Goal: Leave review/rating: Share an evaluation or opinion about a product, service, or content

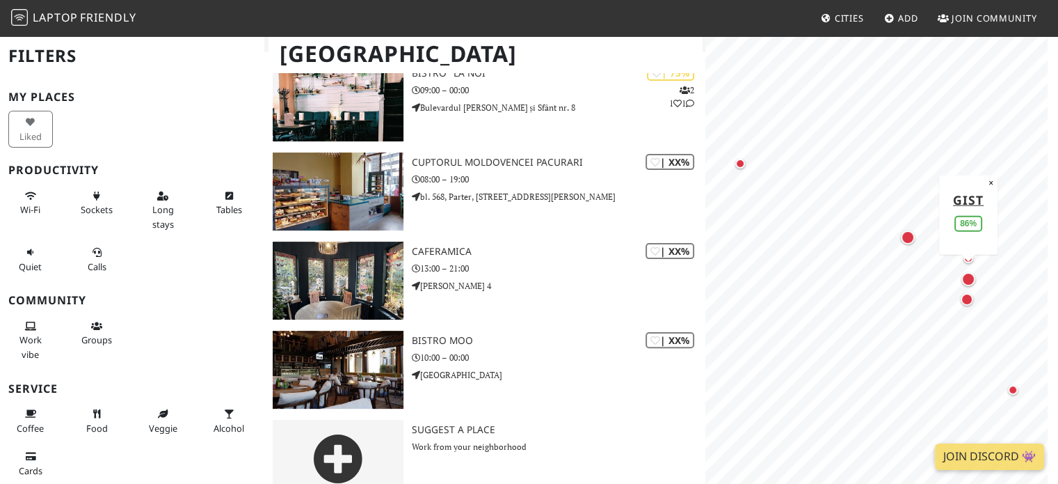
scroll to position [326, 0]
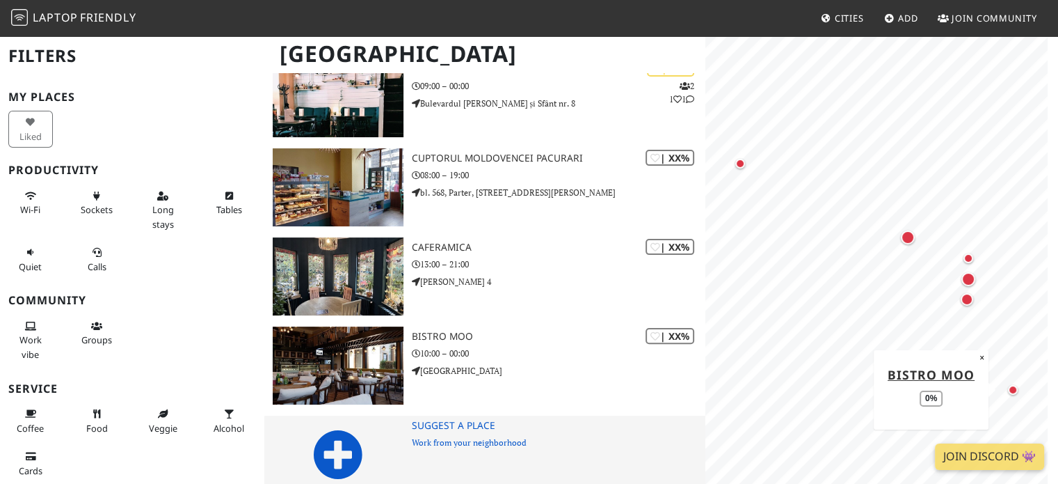
click at [328, 433] on icon at bounding box center [338, 454] width 50 height 50
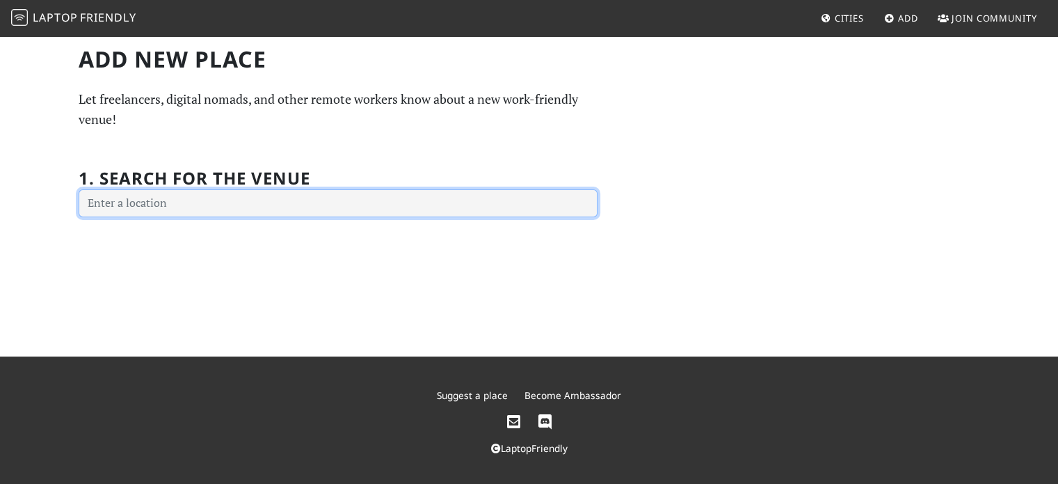
click at [202, 197] on input "text" at bounding box center [338, 203] width 519 height 28
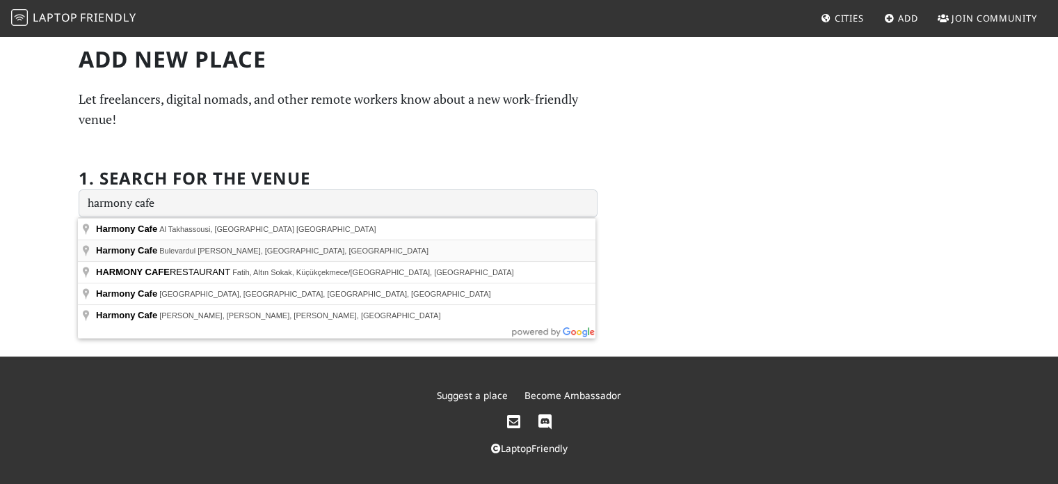
type input "Harmony Cafe, Bulevardul Carol I, Iași, Romania"
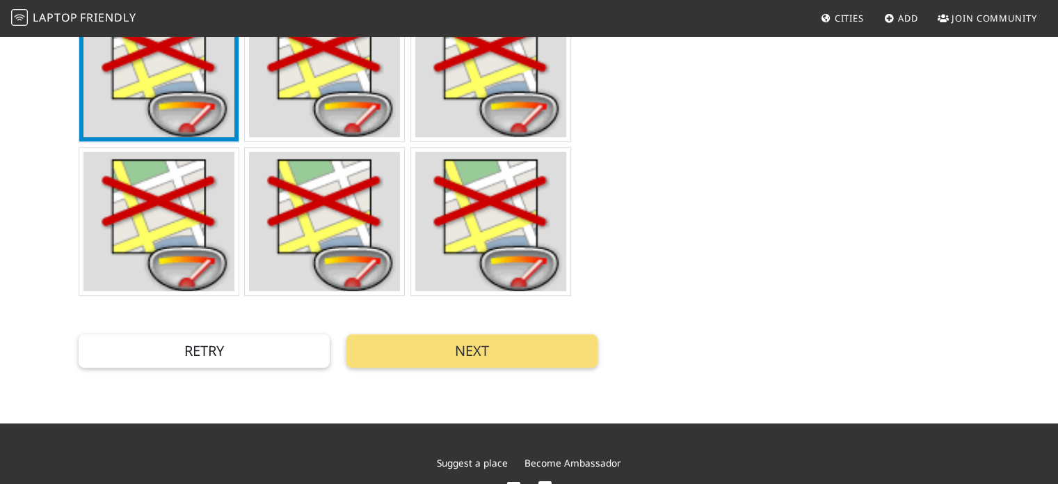
scroll to position [487, 0]
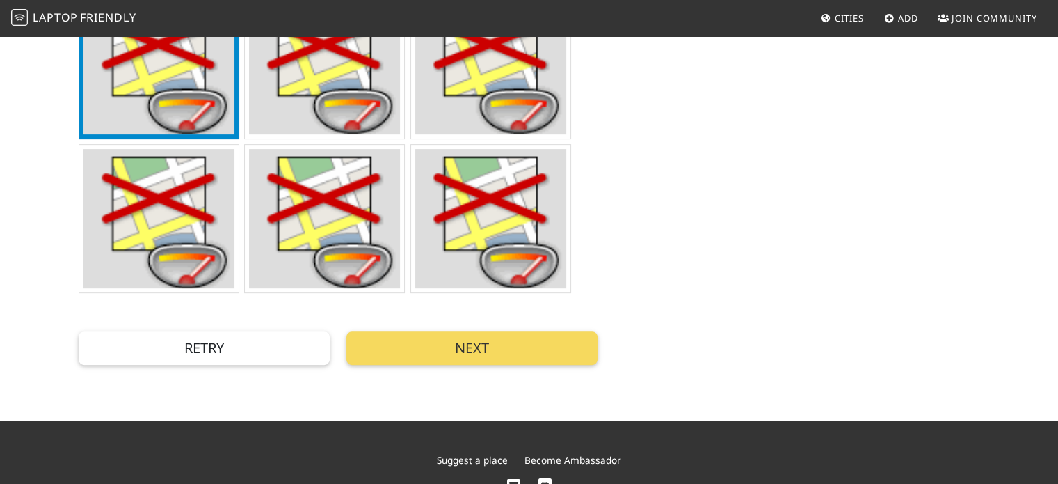
click at [497, 359] on button "Next" at bounding box center [472, 347] width 251 height 33
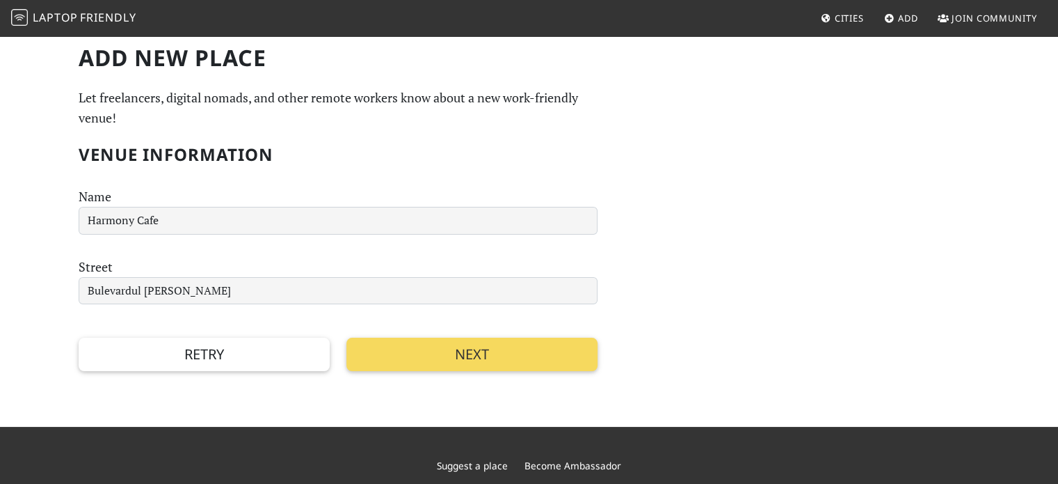
scroll to position [0, 0]
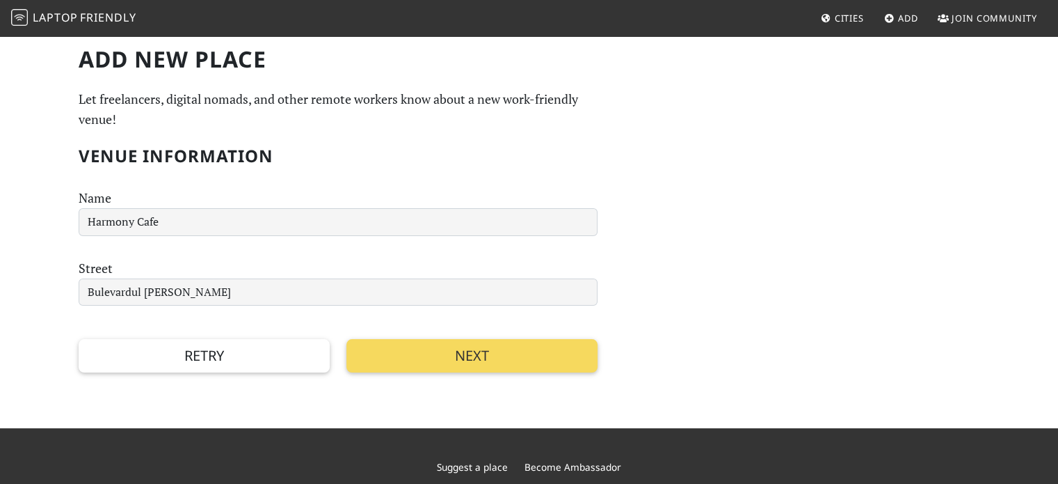
click at [450, 357] on button "Next" at bounding box center [472, 355] width 251 height 33
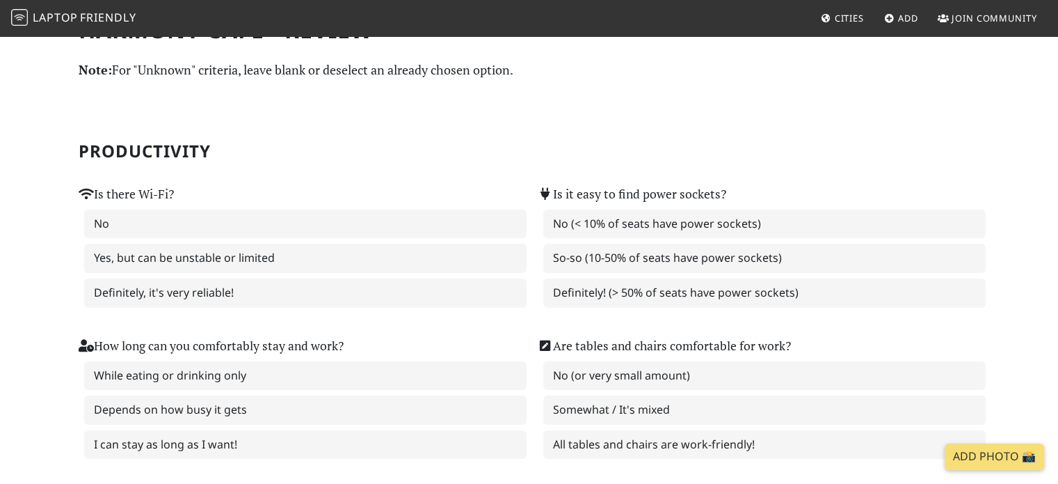
scroll to position [6, 0]
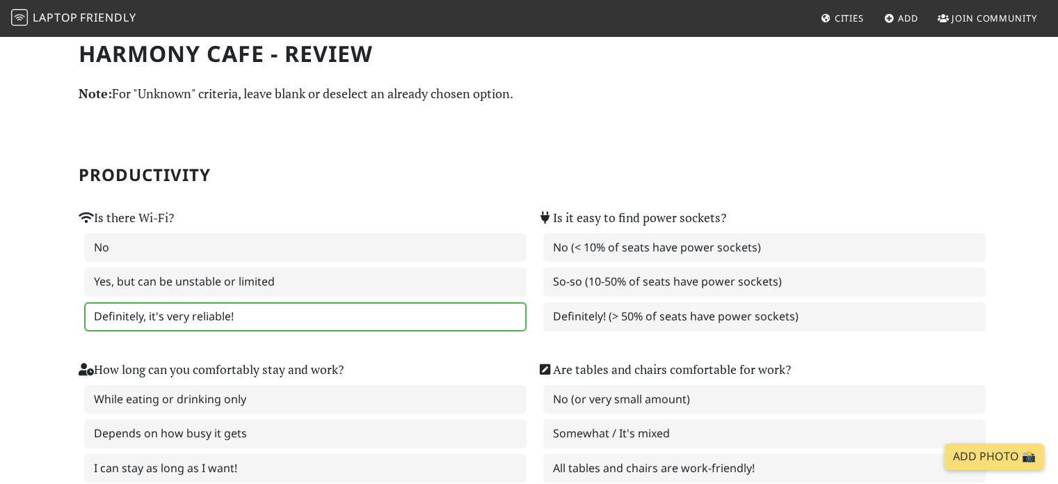
click at [231, 313] on label "Definitely, it's very reliable!" at bounding box center [305, 316] width 443 height 29
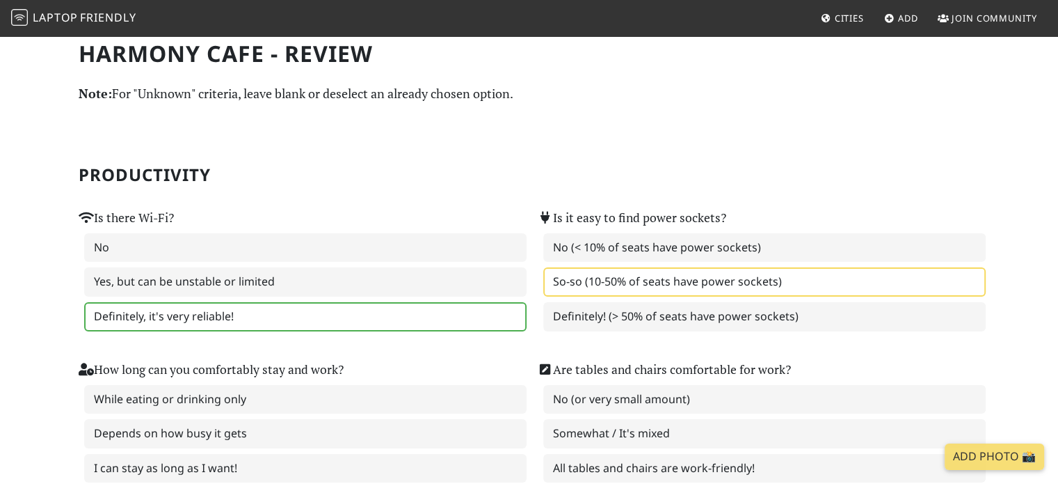
click at [637, 285] on label "So-so (10-50% of seats have power sockets)" at bounding box center [764, 281] width 443 height 29
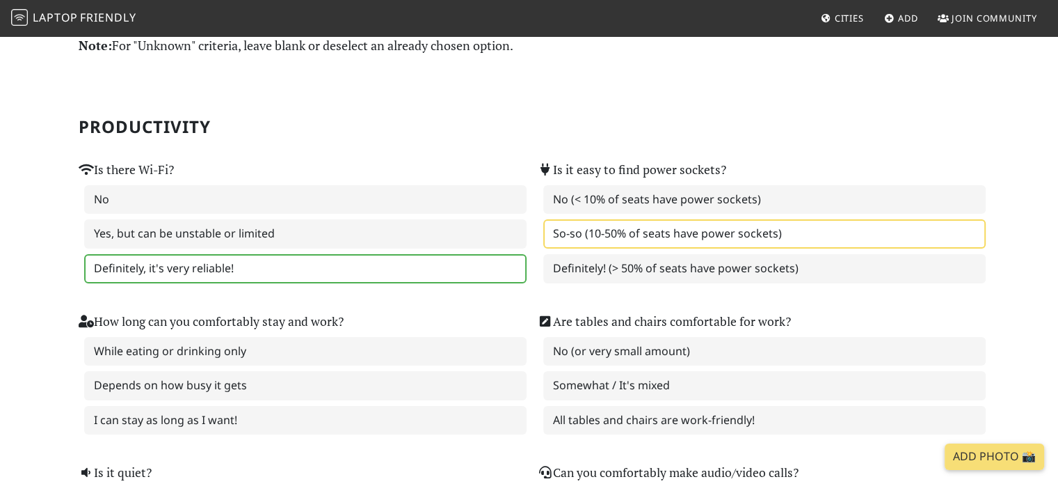
scroll to position [75, 0]
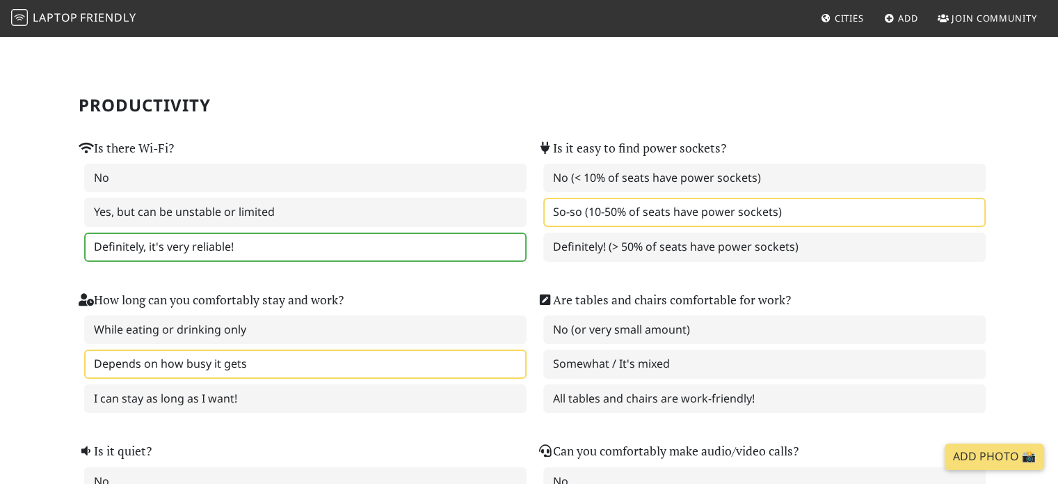
click at [242, 362] on label "Depends on how busy it gets" at bounding box center [305, 363] width 443 height 29
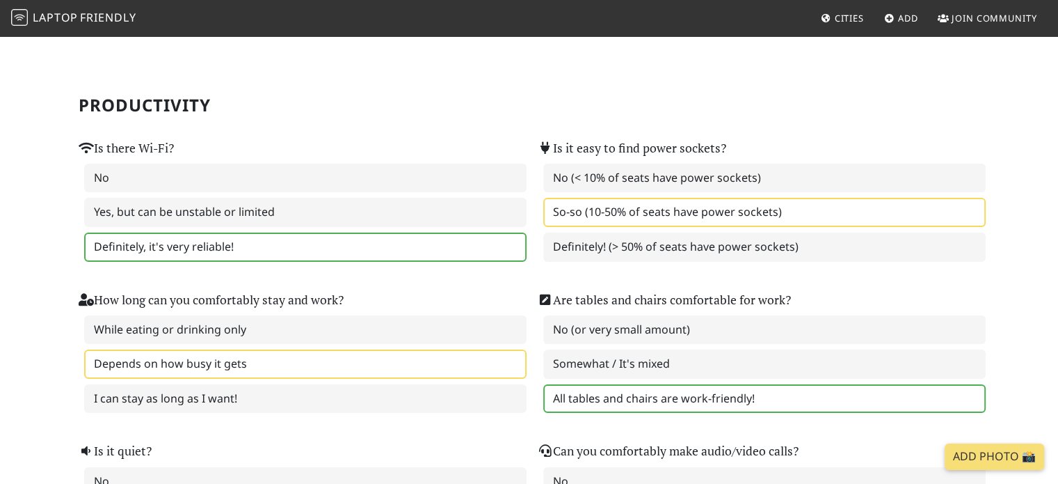
click at [703, 395] on label "All tables and chairs are work-friendly!" at bounding box center [764, 398] width 443 height 29
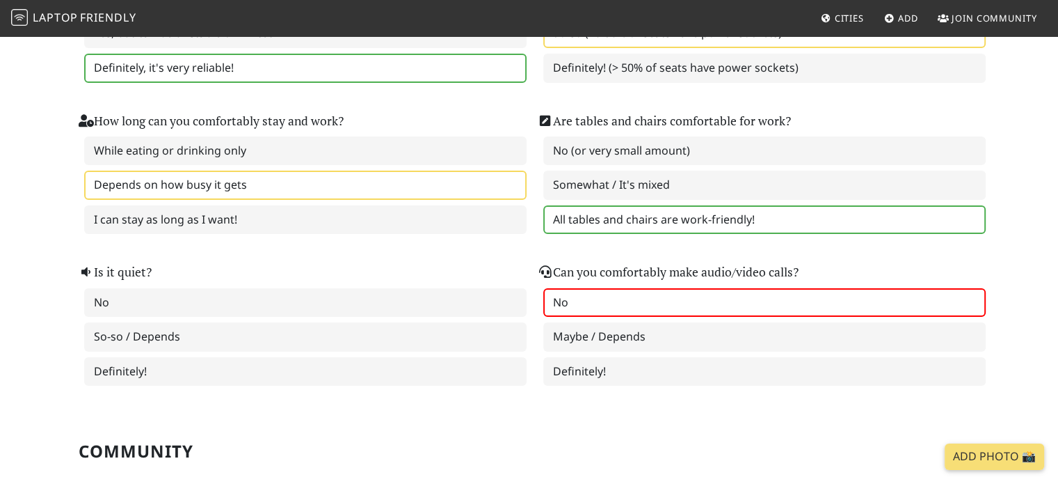
scroll to position [284, 0]
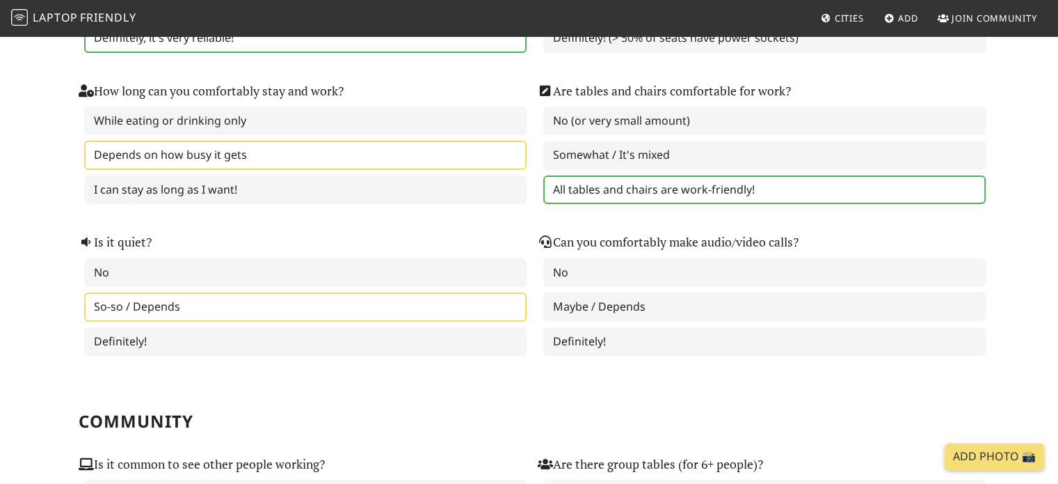
click at [189, 307] on label "So-so / Depends" at bounding box center [305, 306] width 443 height 29
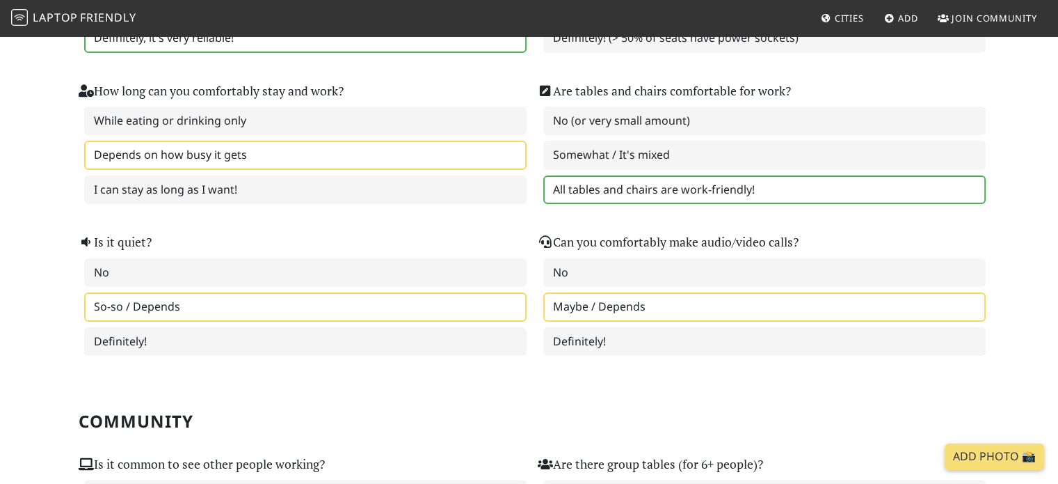
click at [652, 300] on label "Maybe / Depends" at bounding box center [764, 306] width 443 height 29
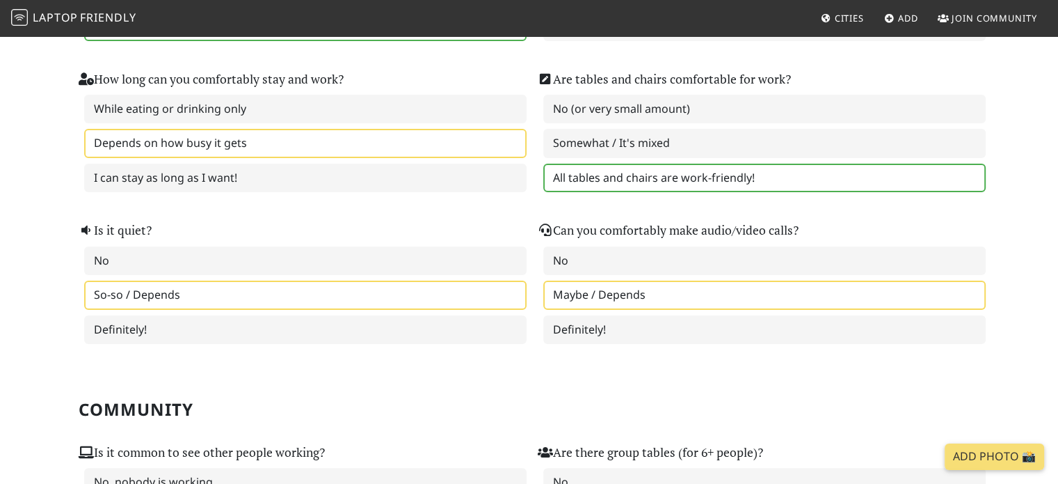
scroll to position [562, 0]
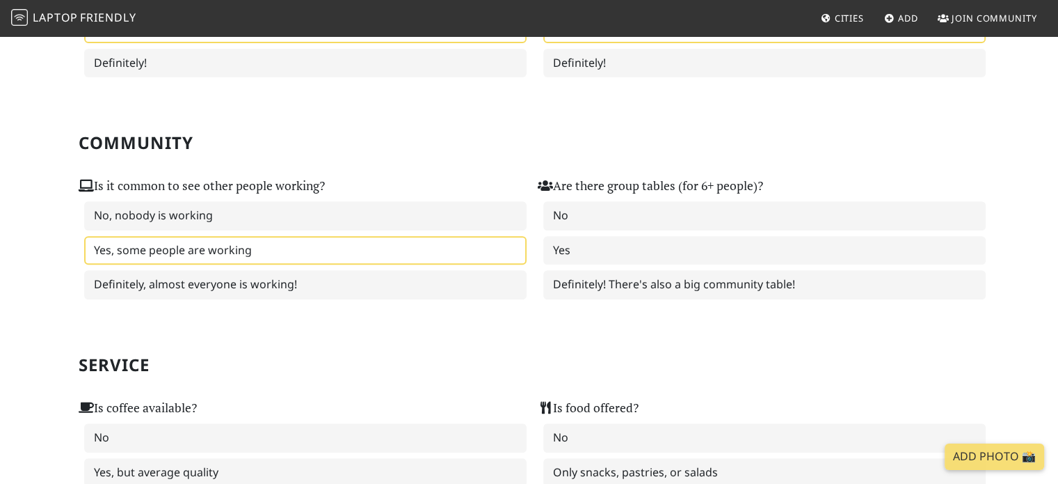
click at [221, 246] on label "Yes, some people are working" at bounding box center [305, 250] width 443 height 29
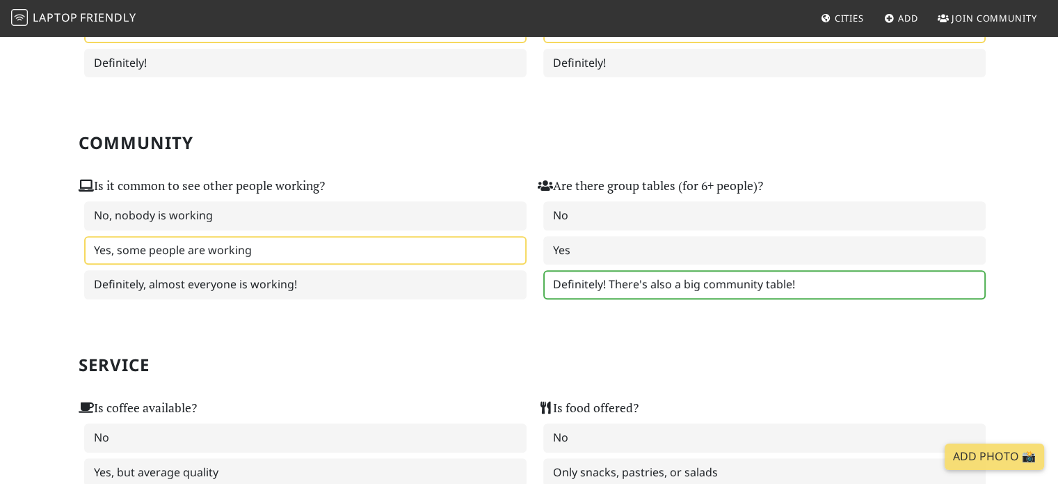
click at [678, 279] on label "Definitely! There's also a big community table!" at bounding box center [764, 284] width 443 height 29
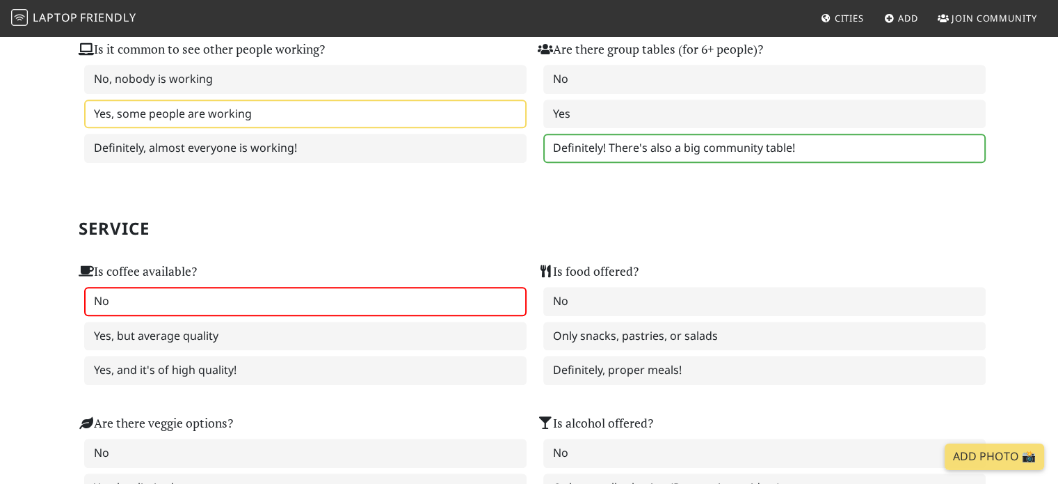
scroll to position [701, 0]
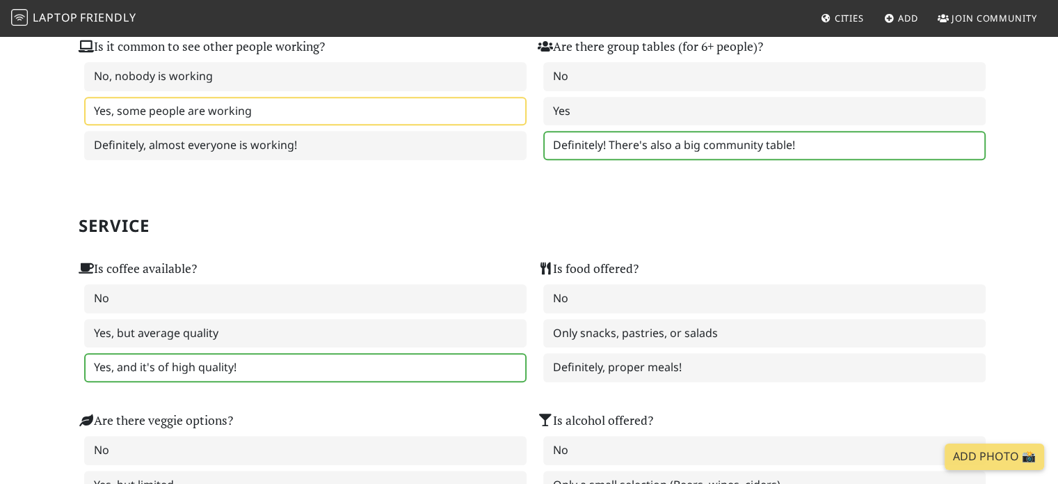
click at [280, 356] on label "Yes, and it's of high quality!" at bounding box center [305, 367] width 443 height 29
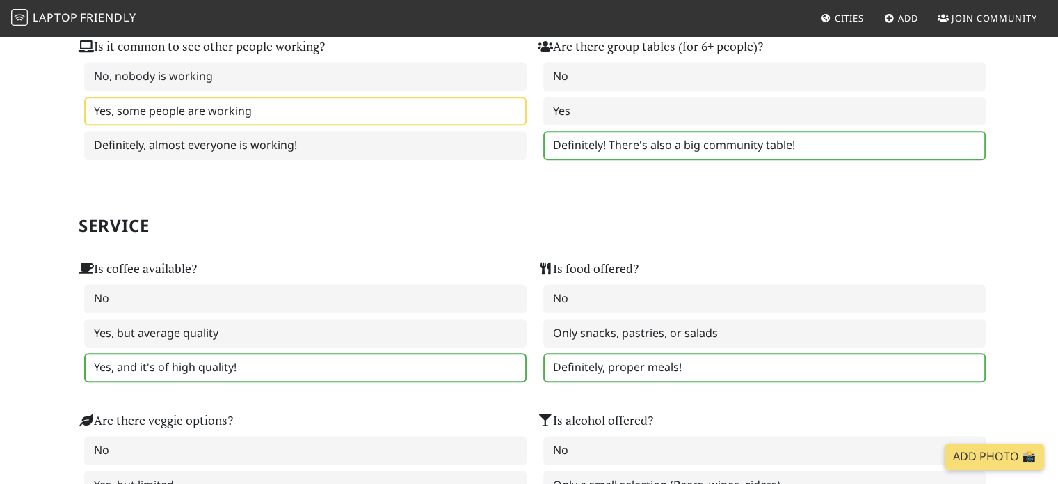
click at [651, 353] on label "Definitely, proper meals!" at bounding box center [764, 367] width 443 height 29
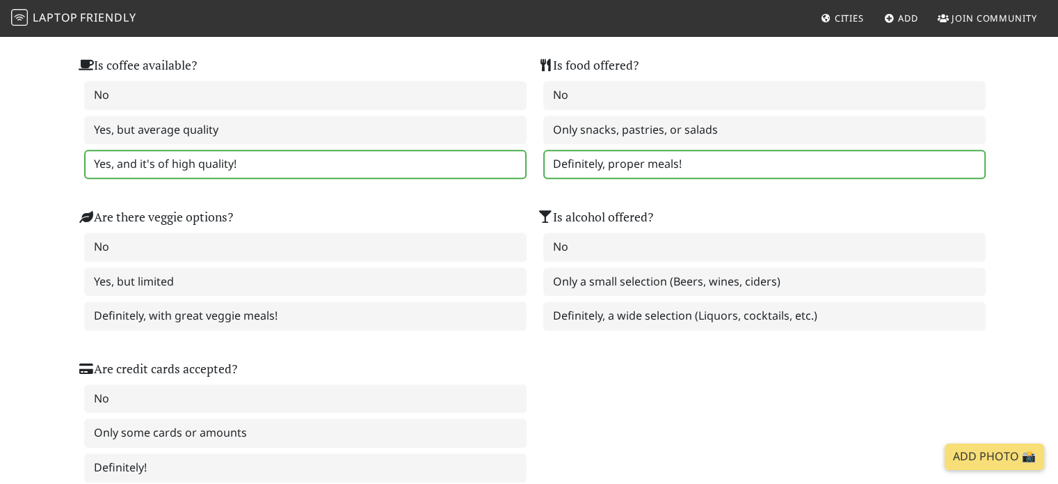
scroll to position [910, 0]
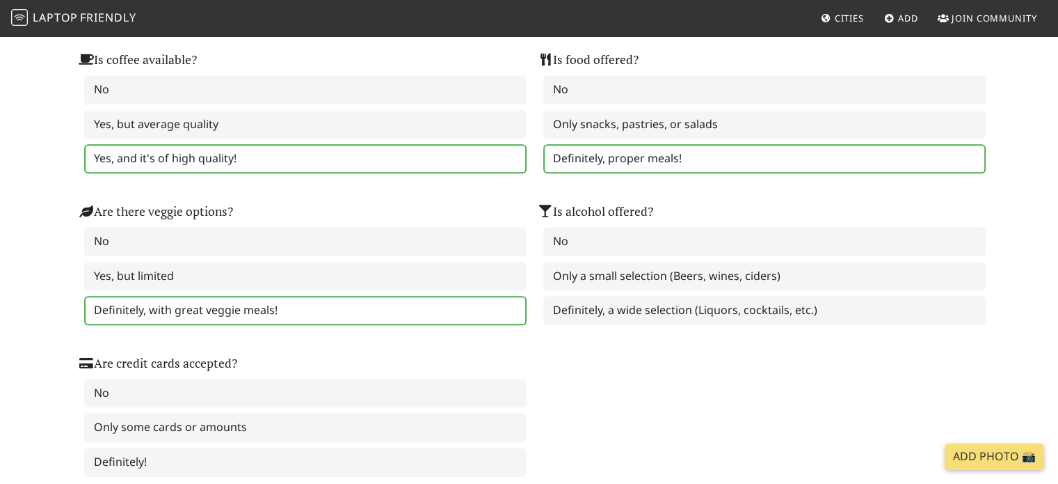
click at [326, 307] on label "Definitely, with great veggie meals!" at bounding box center [305, 310] width 443 height 29
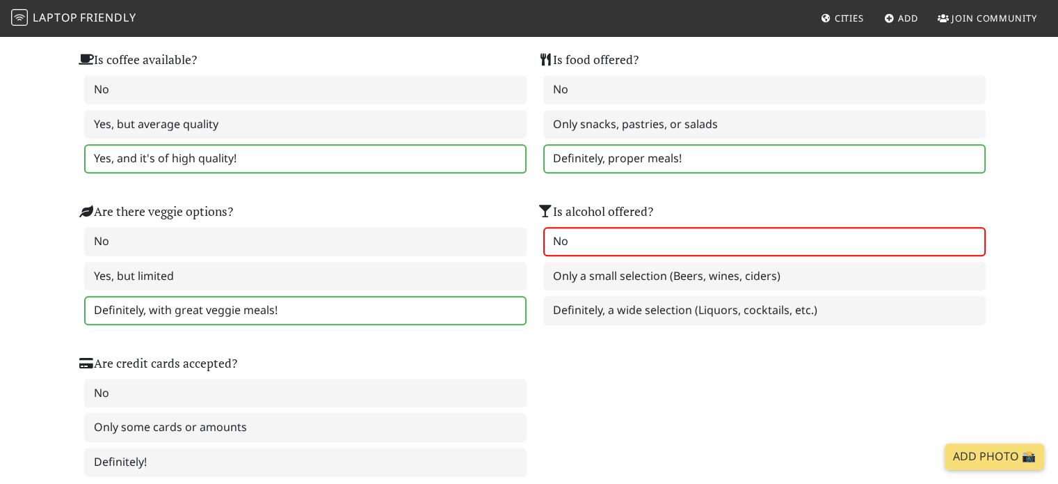
click at [622, 241] on label "No" at bounding box center [764, 241] width 443 height 29
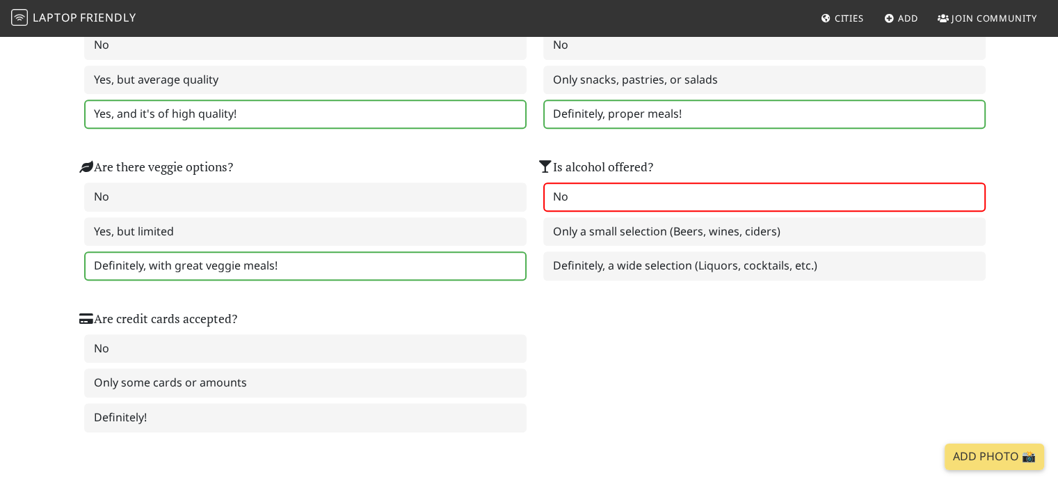
scroll to position [980, 0]
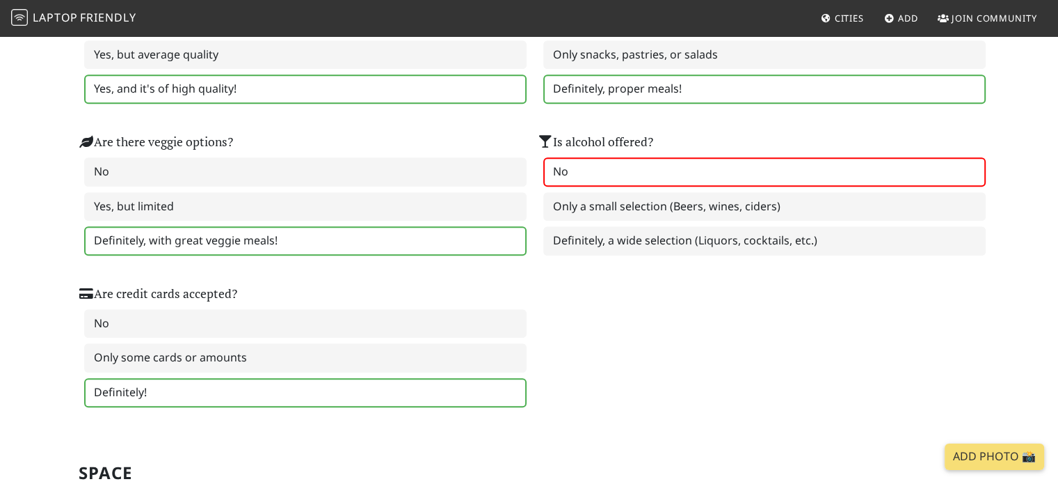
click at [231, 378] on label "Definitely!" at bounding box center [305, 392] width 443 height 29
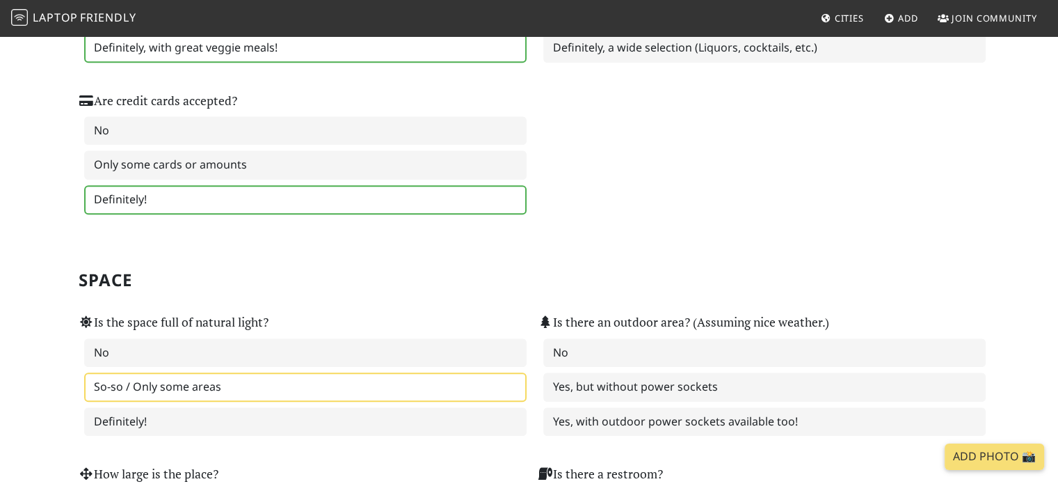
scroll to position [1258, 0]
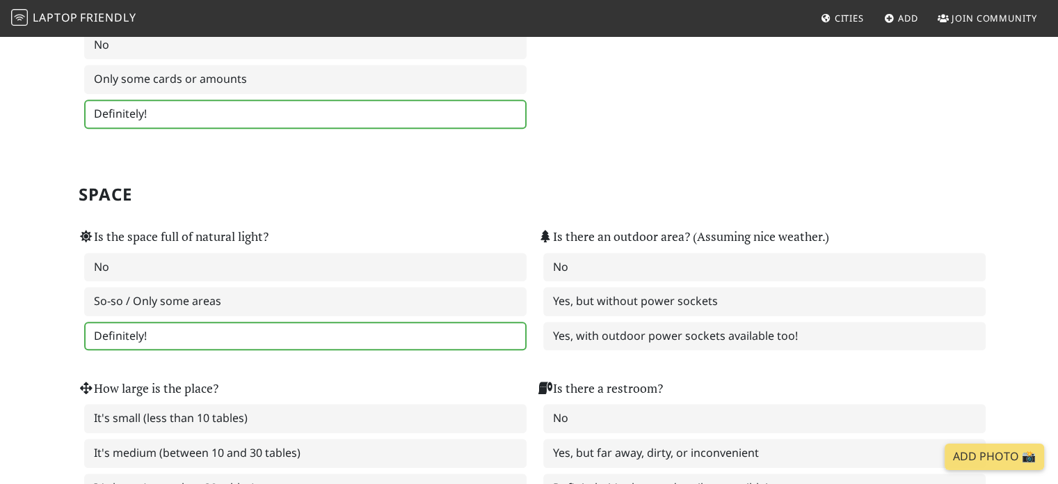
click at [391, 321] on label "Definitely!" at bounding box center [305, 335] width 443 height 29
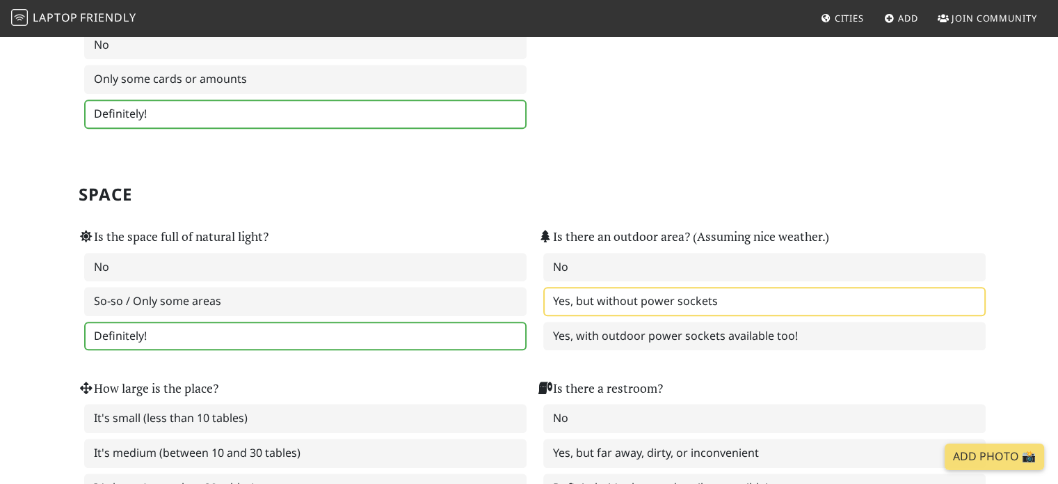
click at [660, 297] on label "Yes, but without power sockets" at bounding box center [764, 301] width 443 height 29
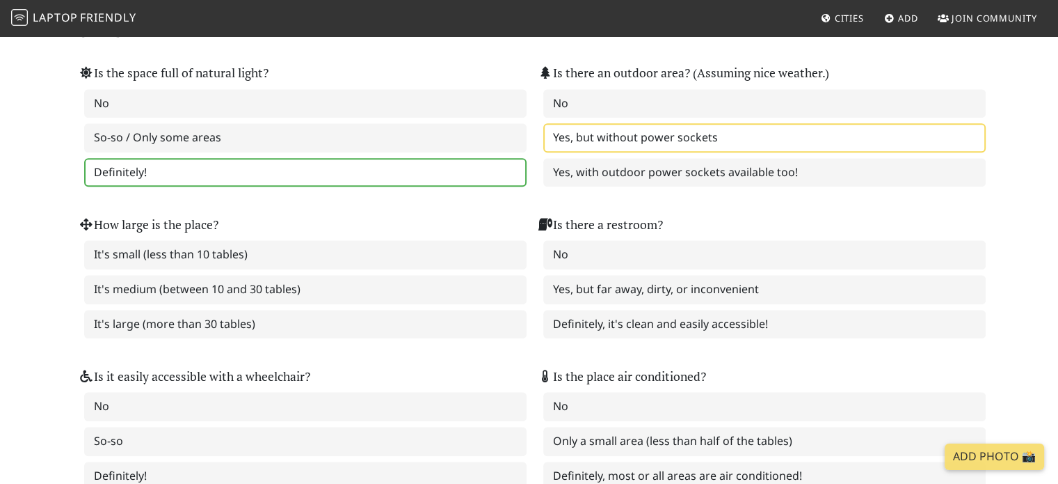
scroll to position [1467, 0]
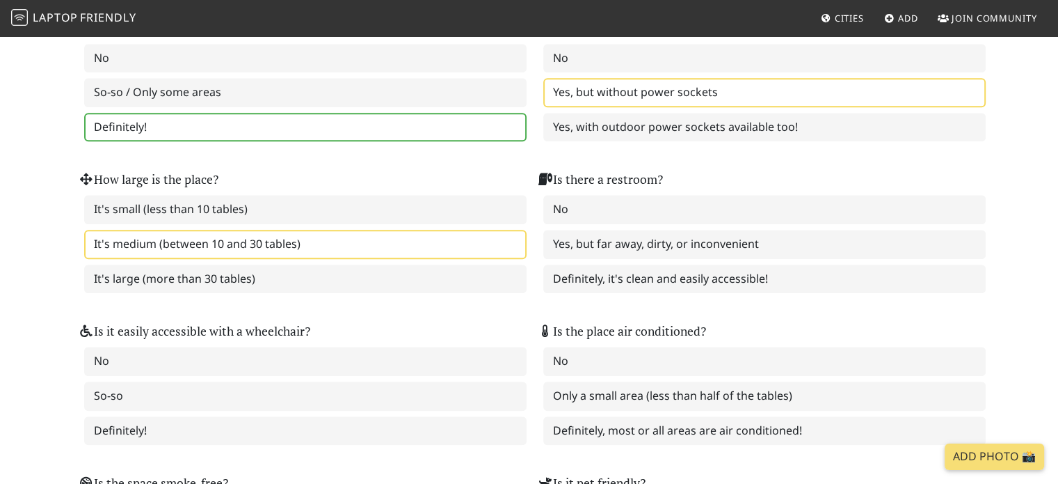
click at [253, 230] on label "It's medium (between 10 and 30 tables)" at bounding box center [305, 244] width 443 height 29
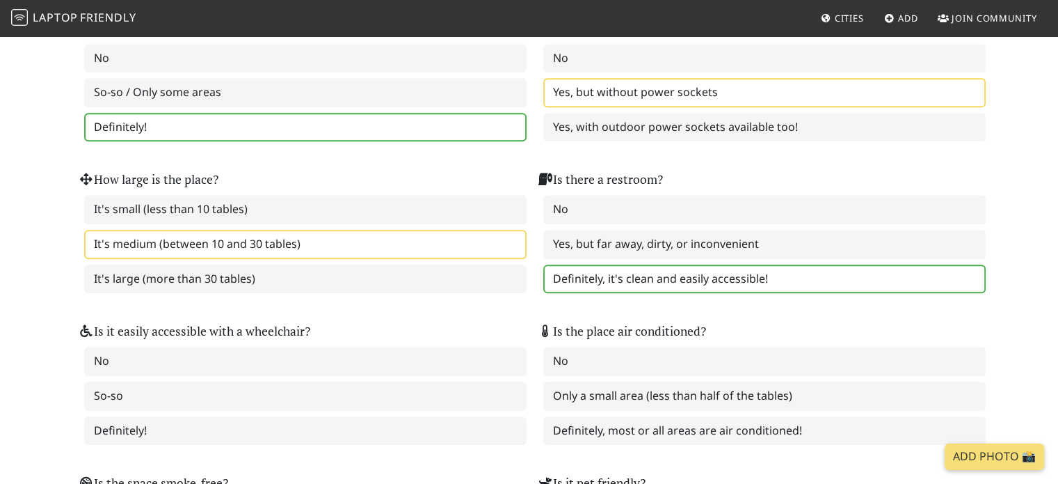
click at [663, 267] on label "Definitely, it's clean and easily accessible!" at bounding box center [764, 278] width 443 height 29
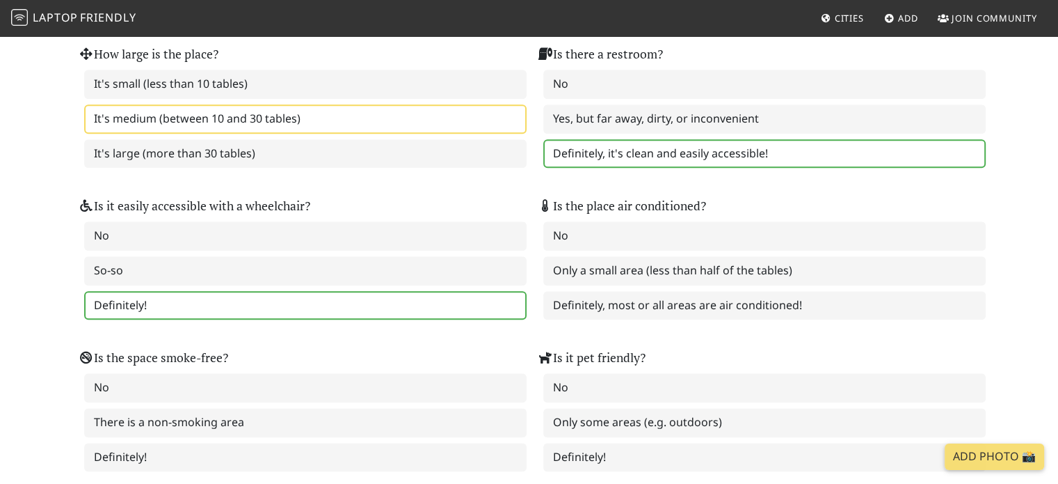
scroll to position [1606, 0]
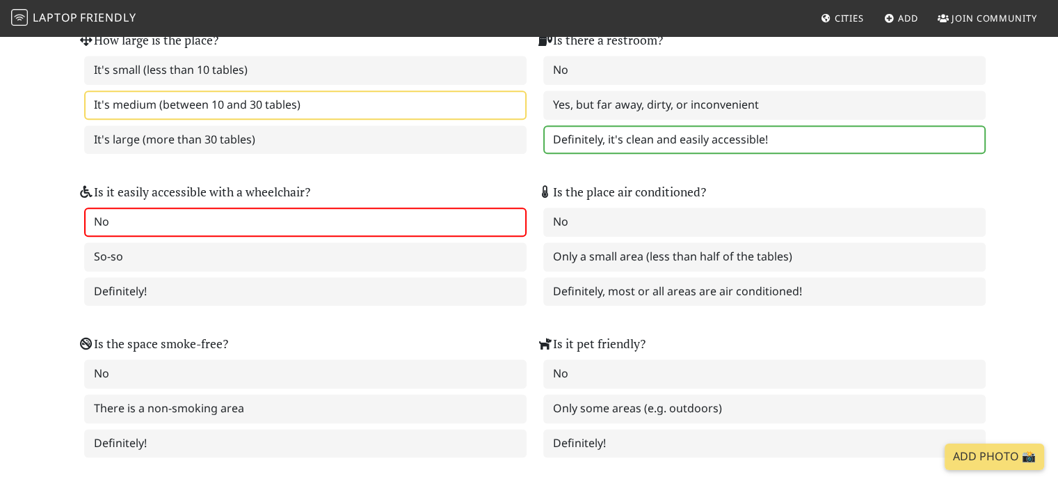
click at [283, 207] on label "No" at bounding box center [305, 221] width 443 height 29
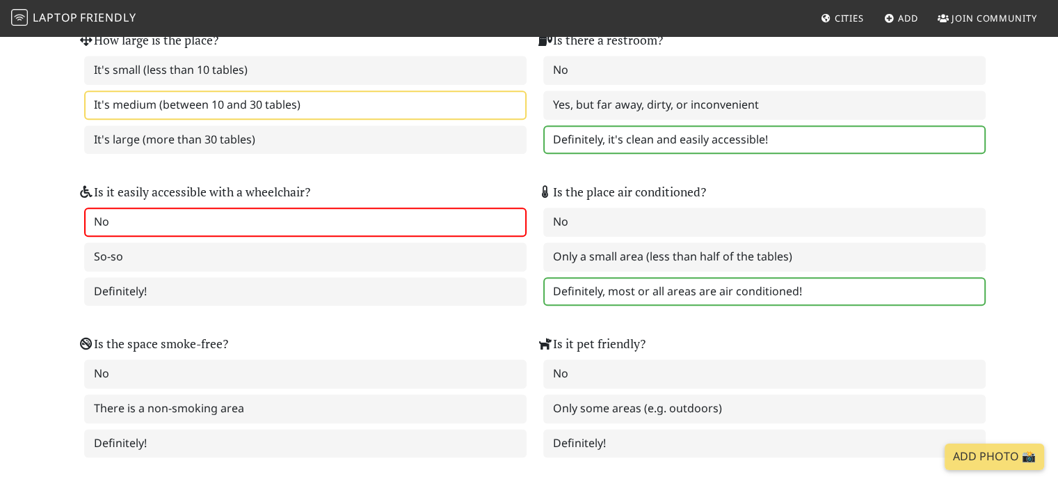
click at [612, 277] on label "Definitely, most or all areas are air conditioned!" at bounding box center [764, 291] width 443 height 29
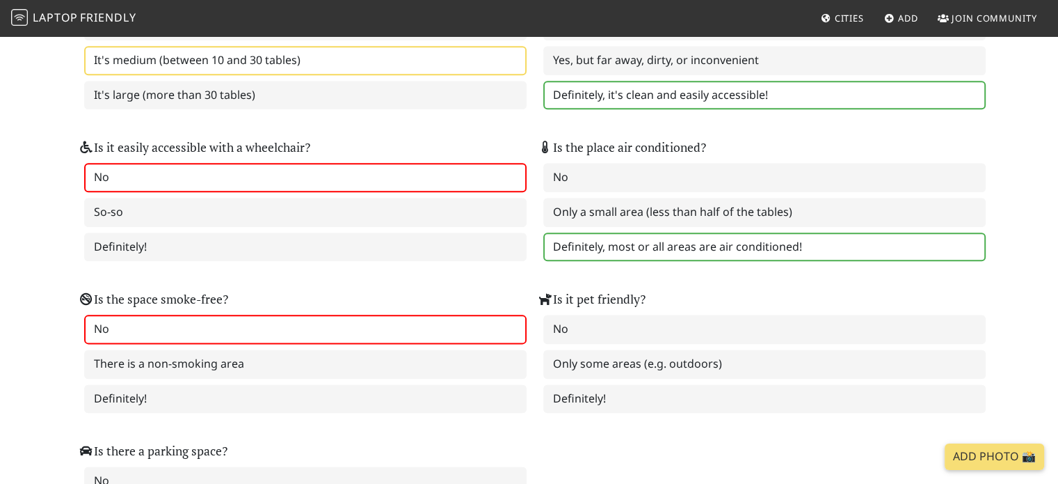
scroll to position [1676, 0]
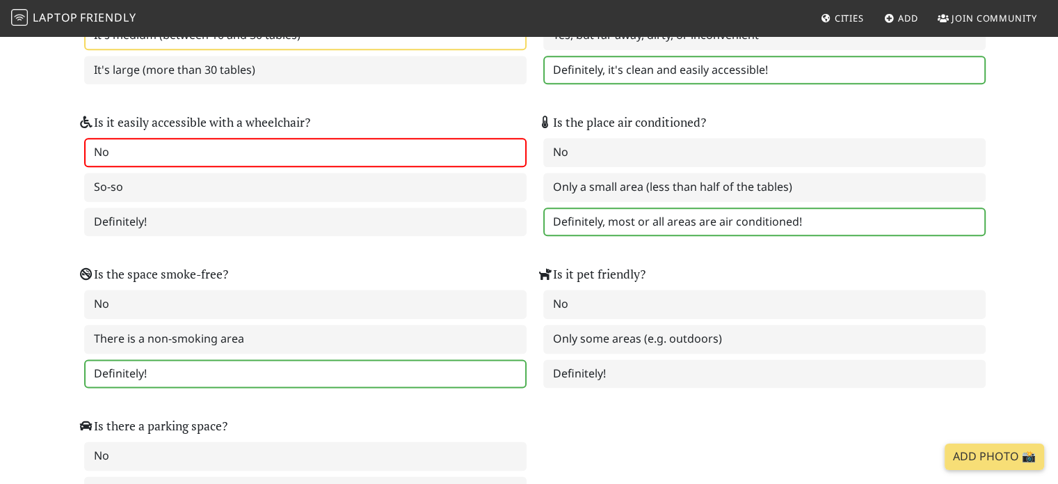
click at [231, 359] on label "Definitely!" at bounding box center [305, 373] width 443 height 29
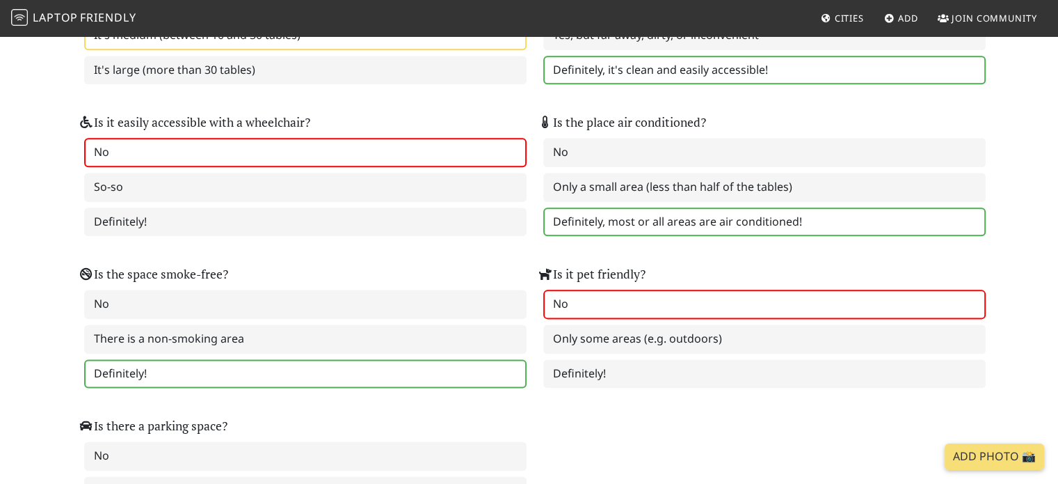
click at [626, 295] on label "No" at bounding box center [764, 303] width 443 height 29
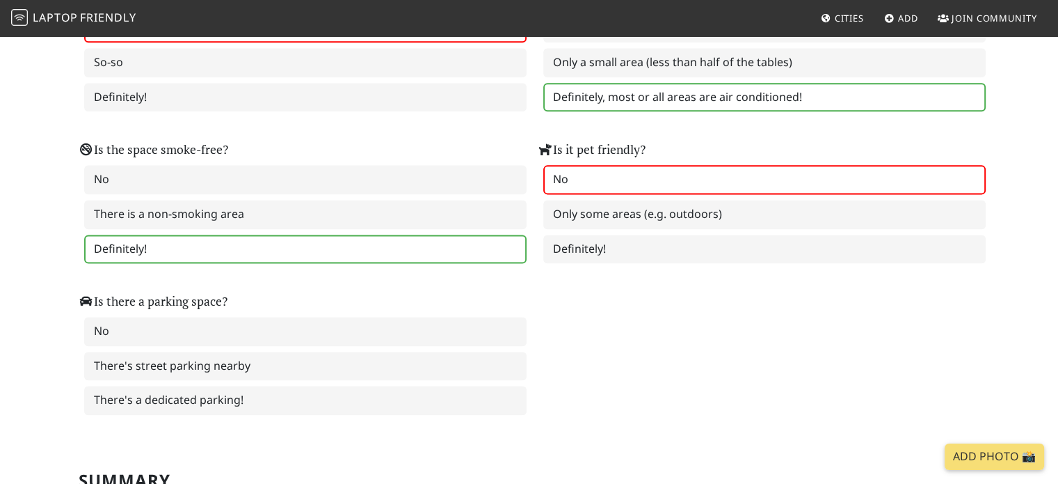
scroll to position [1884, 0]
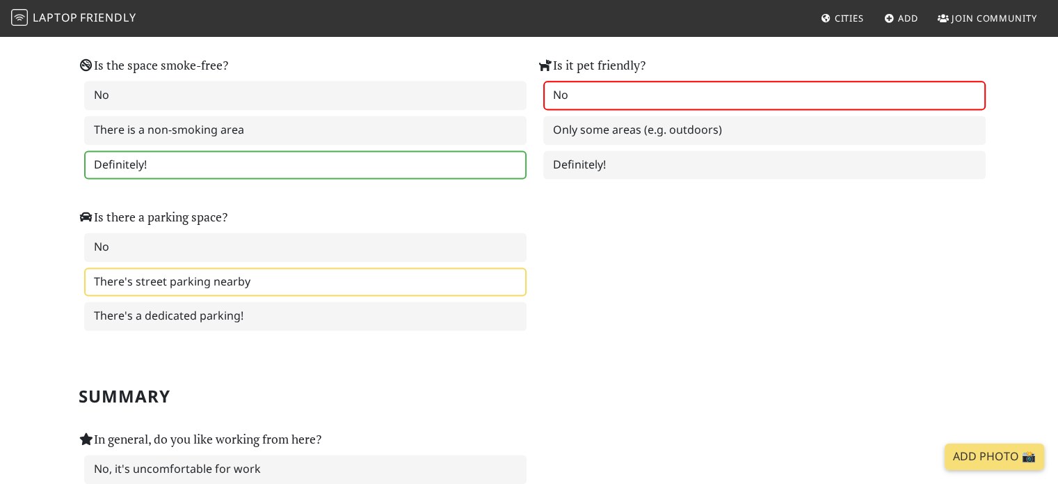
click at [262, 267] on label "There's street parking nearby" at bounding box center [305, 281] width 443 height 29
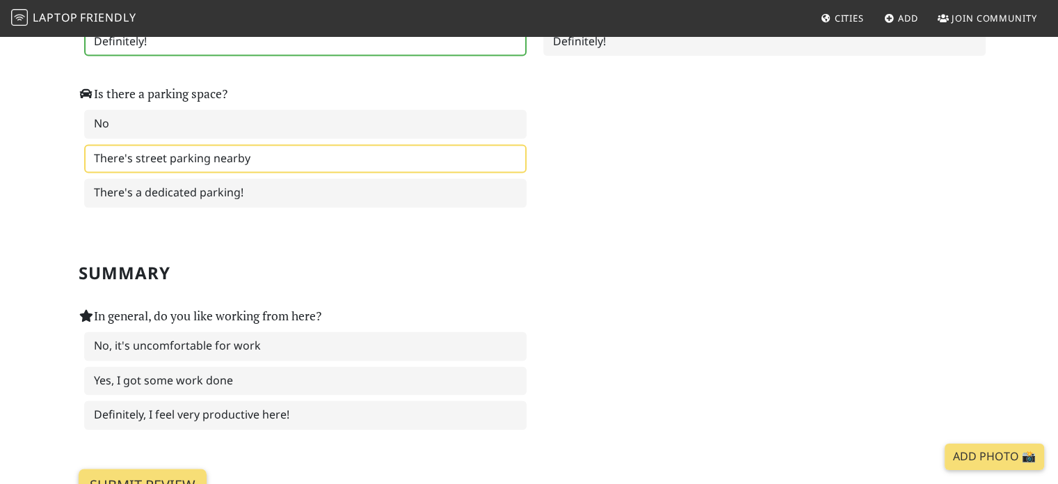
scroll to position [2023, 0]
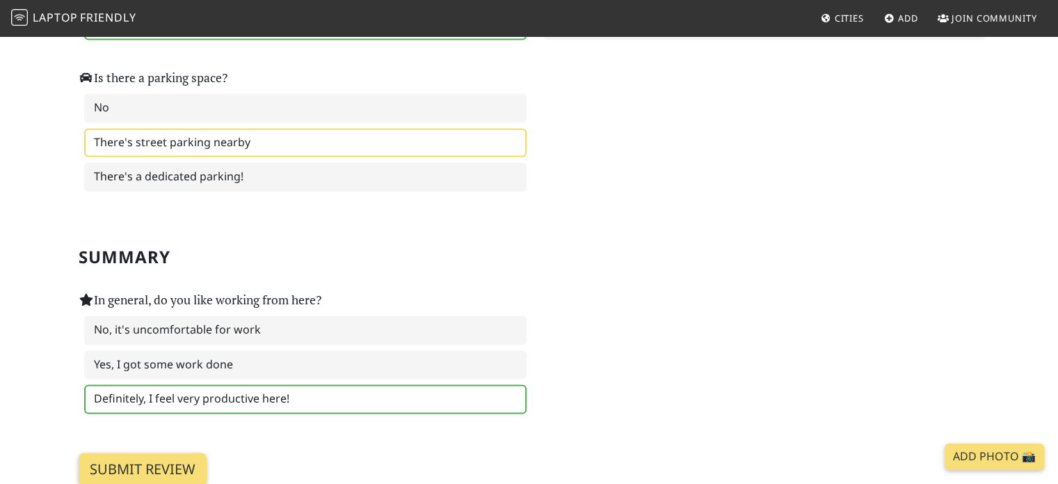
click at [337, 384] on label "Definitely, I feel very productive here!" at bounding box center [305, 398] width 443 height 29
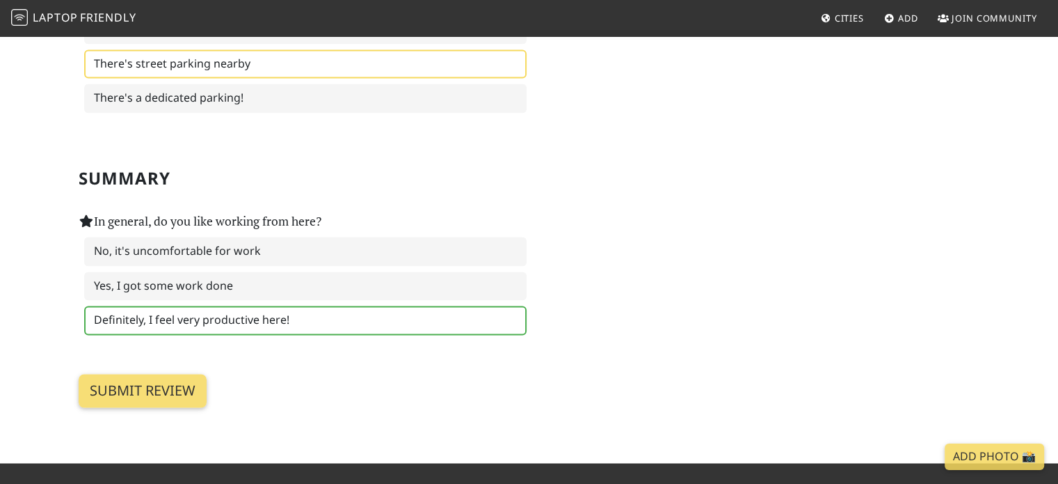
scroll to position [2163, 0]
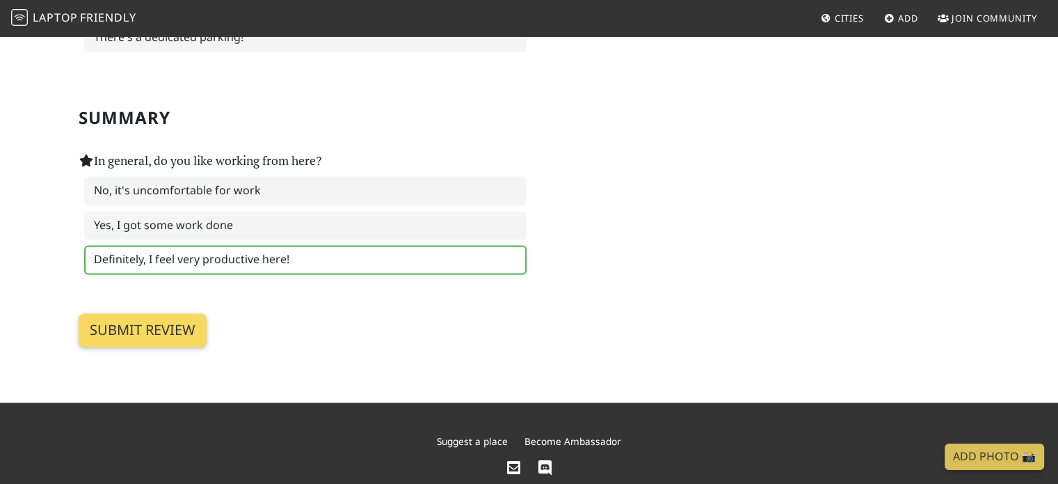
click at [145, 316] on input "Submit review" at bounding box center [143, 329] width 128 height 33
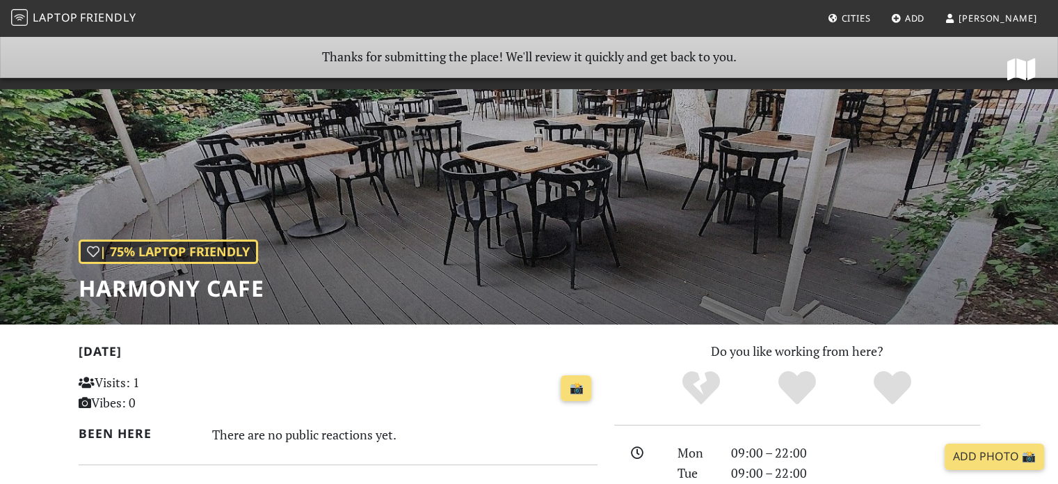
click at [315, 378] on div "📸" at bounding box center [427, 388] width 340 height 38
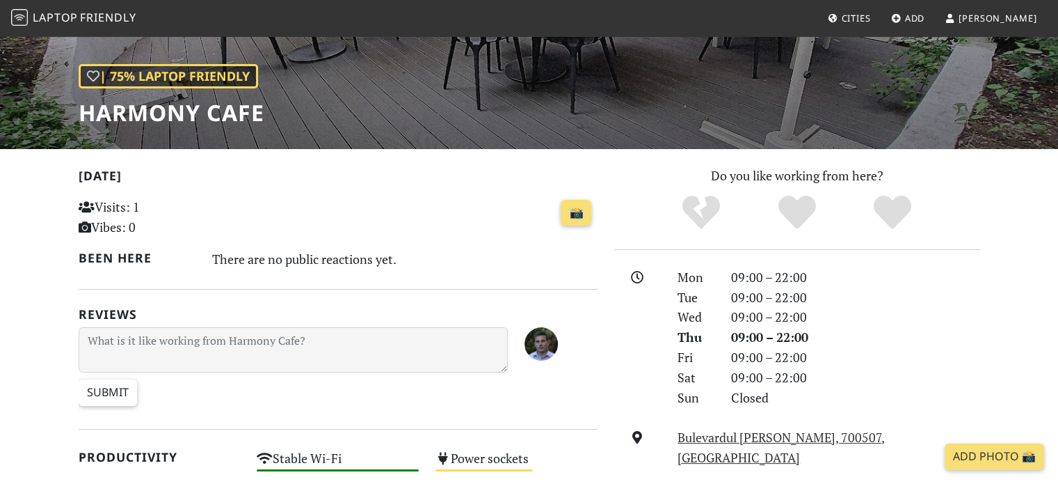
scroll to position [209, 0]
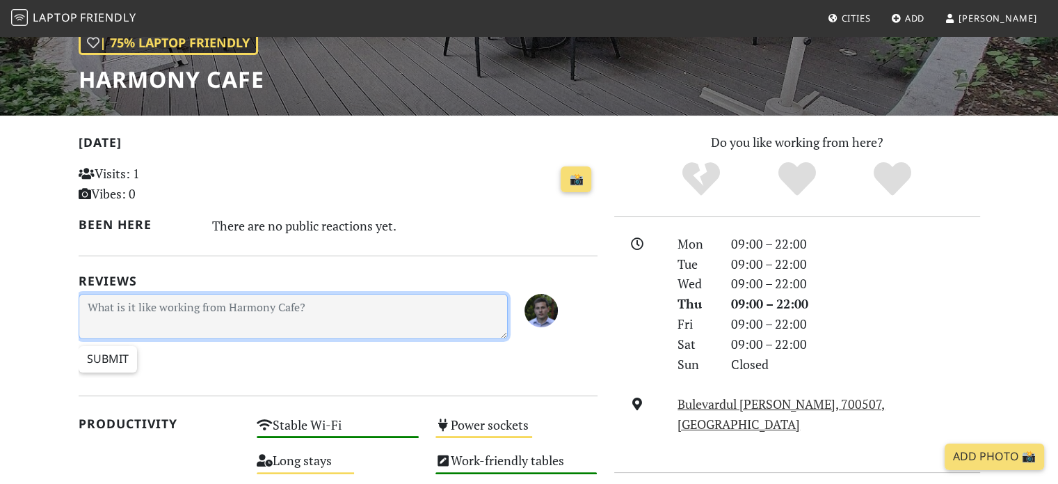
click at [190, 319] on textarea at bounding box center [294, 316] width 430 height 45
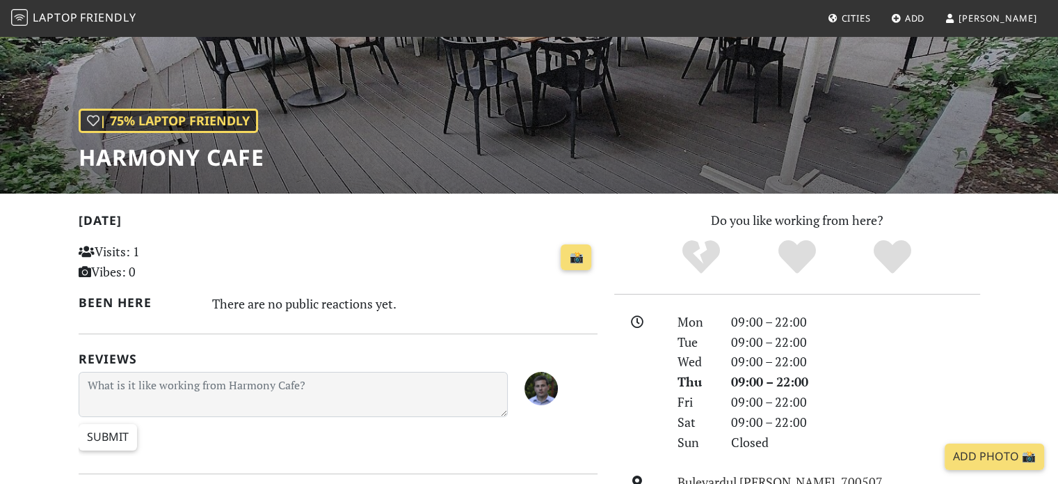
scroll to position [117, 0]
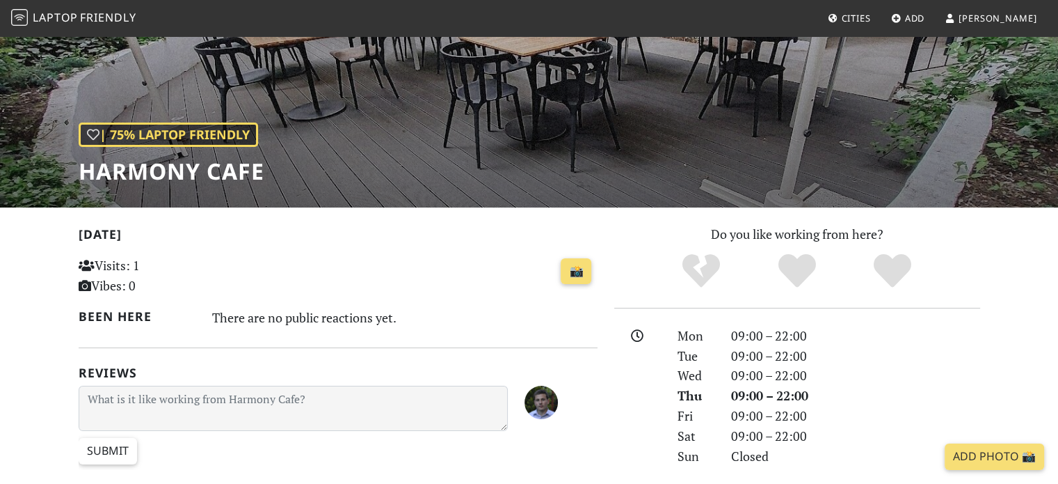
click at [870, 17] on span "Cities" at bounding box center [855, 18] width 29 height 13
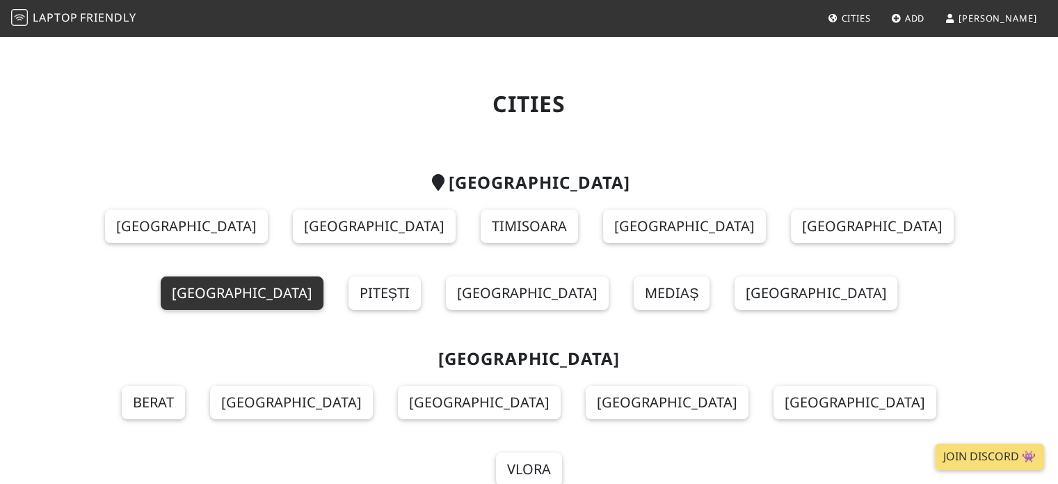
click at [324, 276] on link "Iași" at bounding box center [242, 292] width 163 height 33
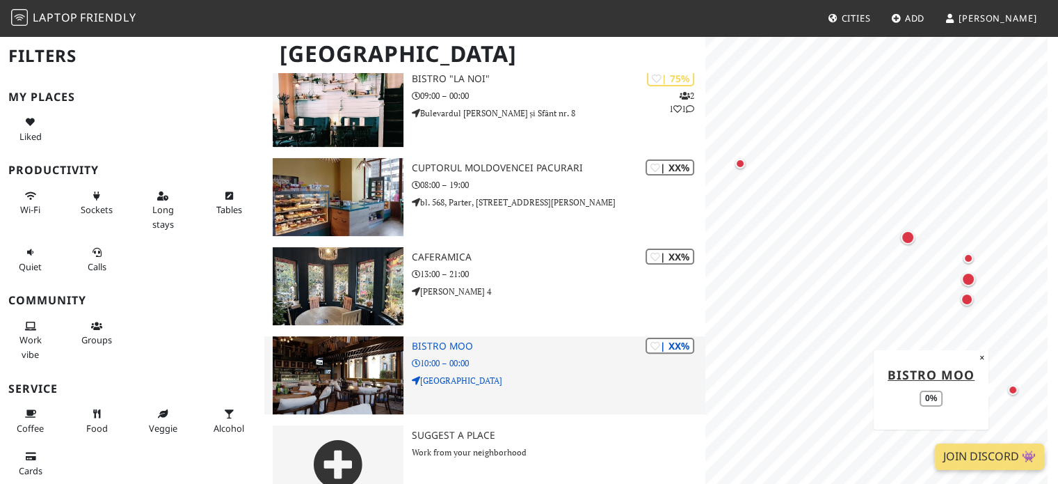
scroll to position [326, 0]
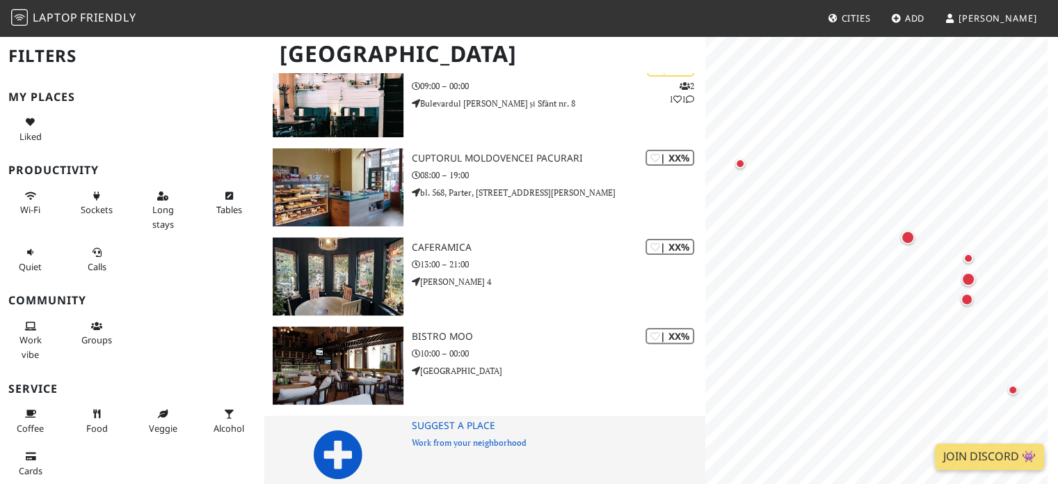
click at [328, 429] on icon at bounding box center [338, 454] width 50 height 50
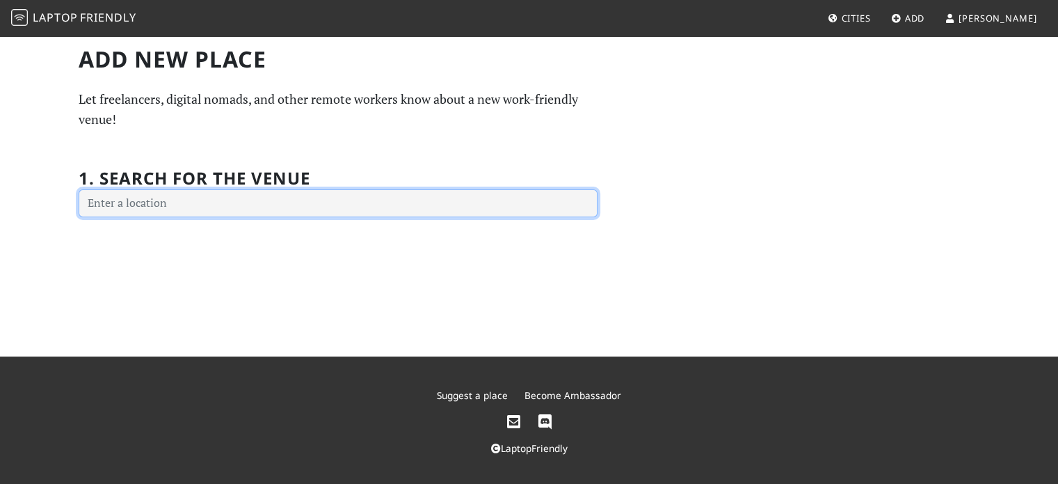
click at [209, 200] on input "text" at bounding box center [338, 203] width 519 height 28
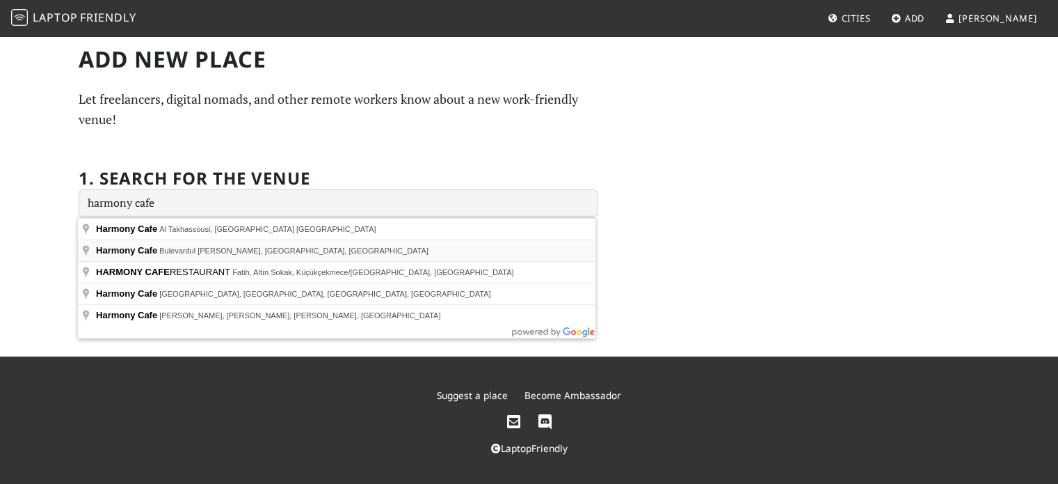
type input "Harmony Cafe, Bulevardul Carol I, Iași, Romania"
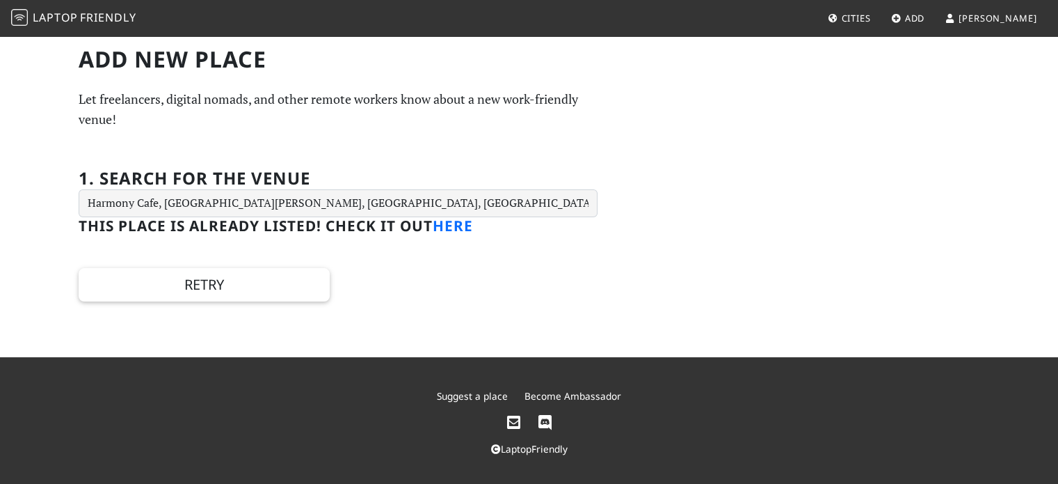
click at [460, 223] on link "here" at bounding box center [453, 225] width 40 height 19
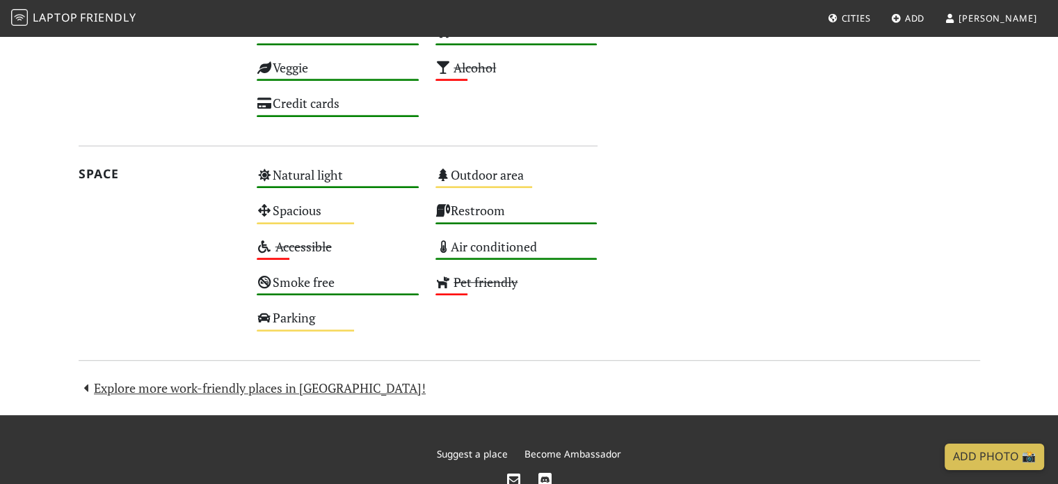
scroll to position [877, 0]
